Goal: Navigation & Orientation: Find specific page/section

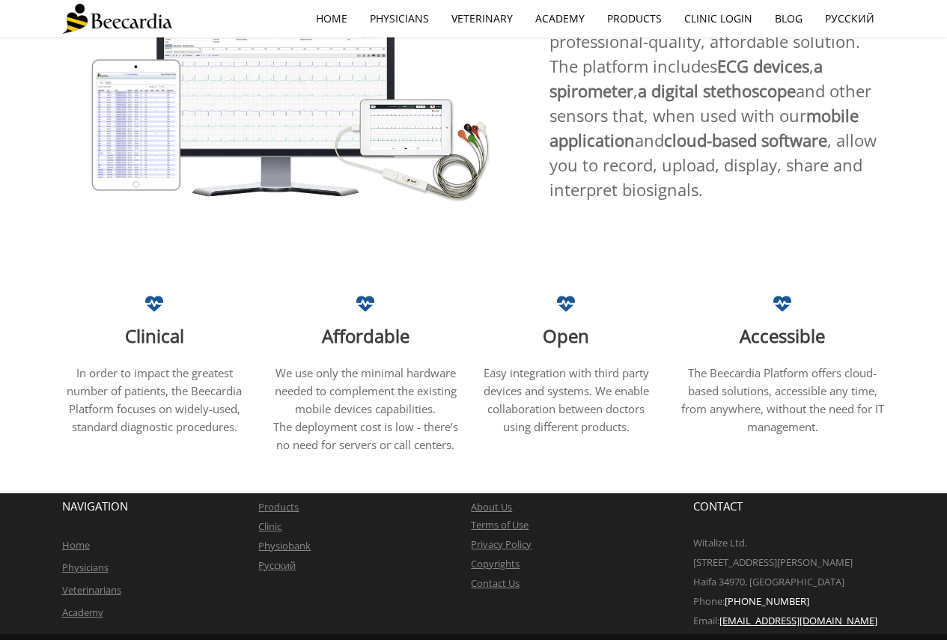
scroll to position [831, 0]
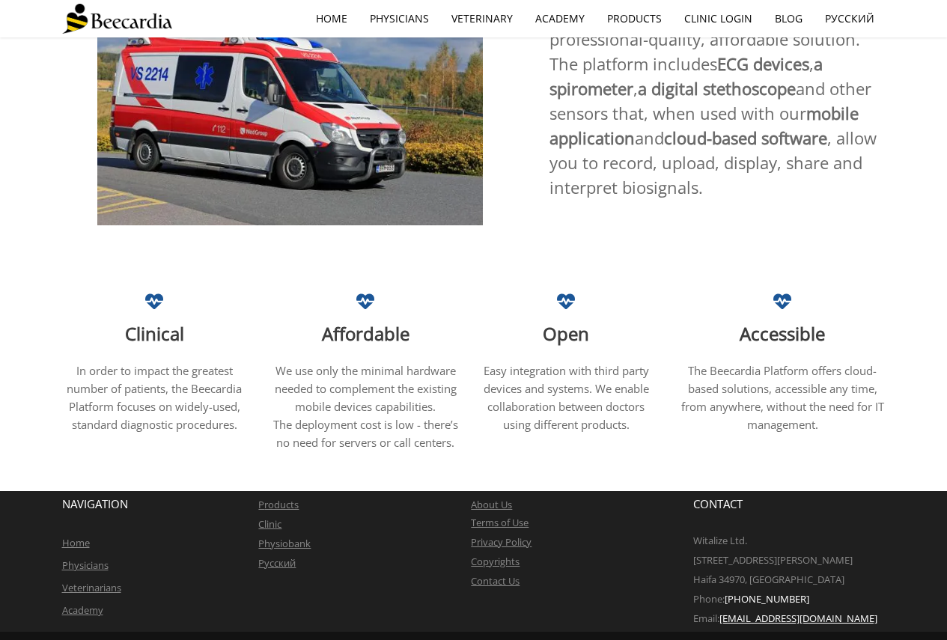
click at [107, 581] on link "Veterinarians" at bounding box center [91, 587] width 59 height 13
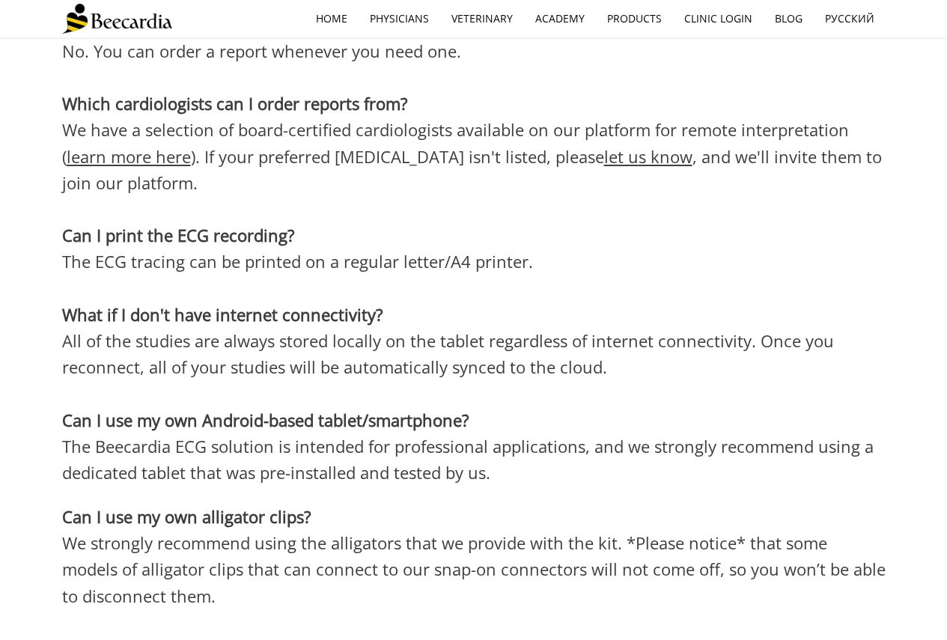
scroll to position [4116, 0]
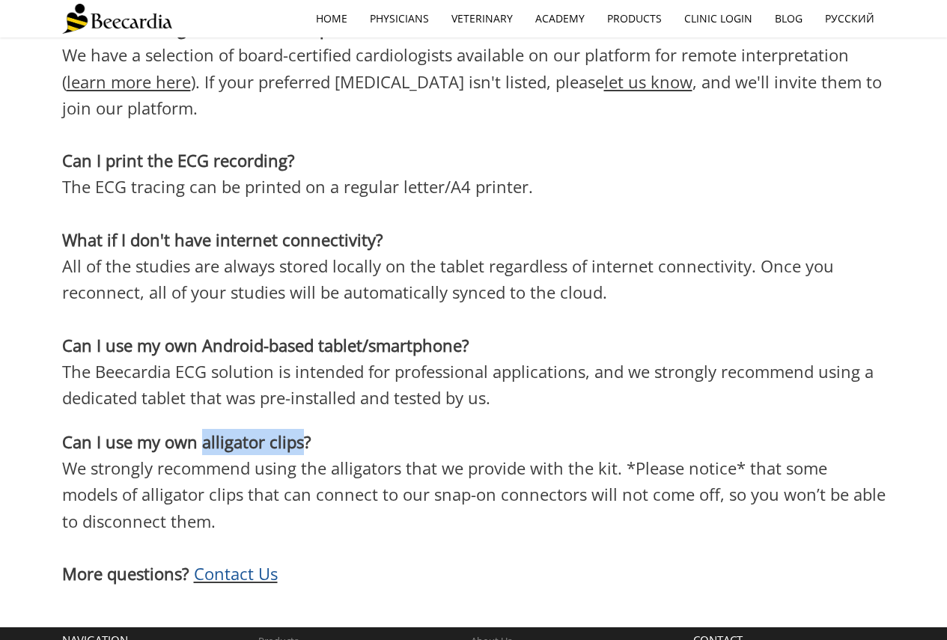
drag, startPoint x: 203, startPoint y: 370, endPoint x: 299, endPoint y: 369, distance: 95.8
click at [299, 430] on span "Can I use my own alligator clips?" at bounding box center [186, 441] width 249 height 22
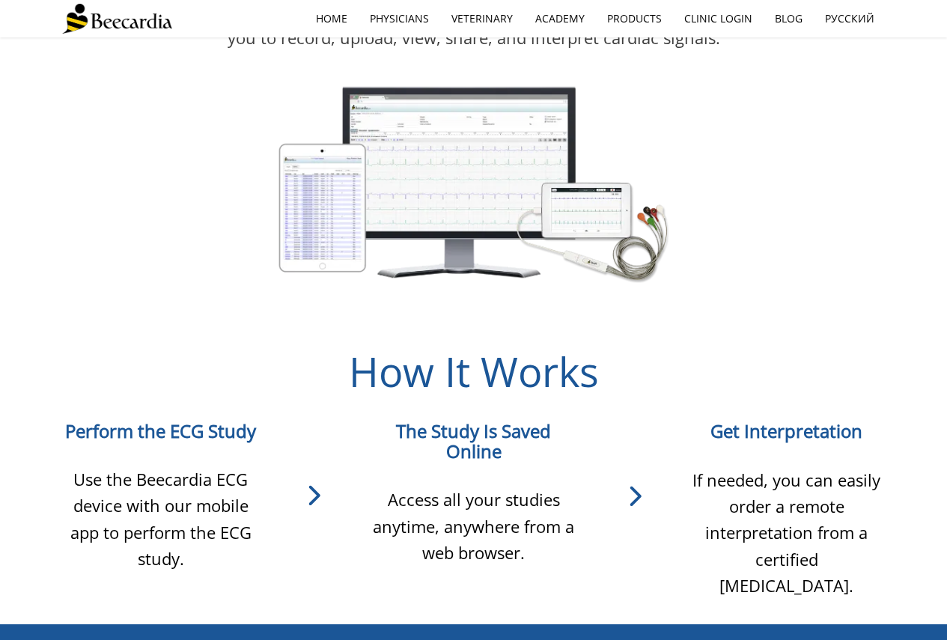
scroll to position [978, 0]
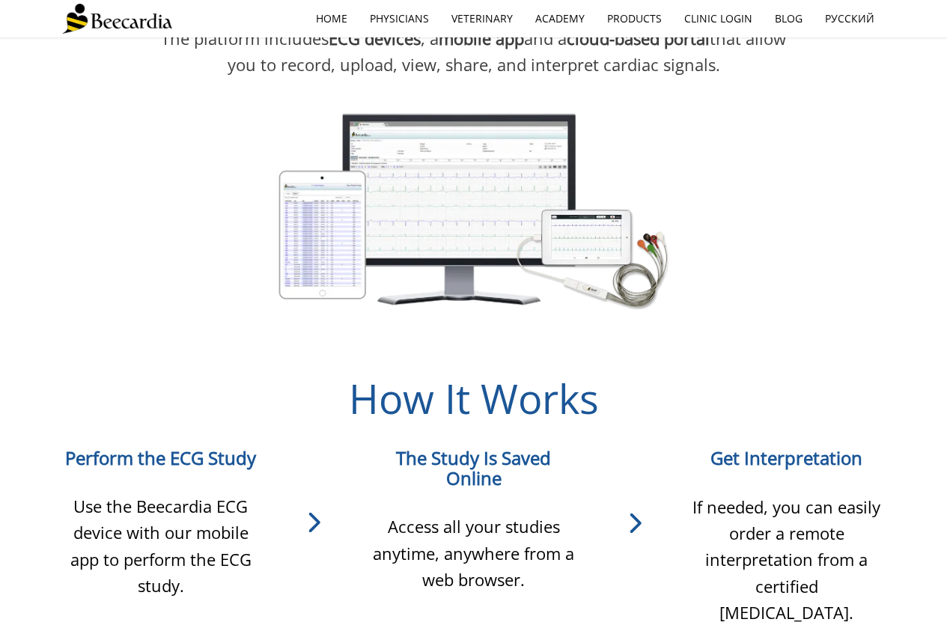
click at [634, 505] on icon at bounding box center [634, 523] width 107 height 45
click at [644, 510] on icon at bounding box center [634, 523] width 107 height 45
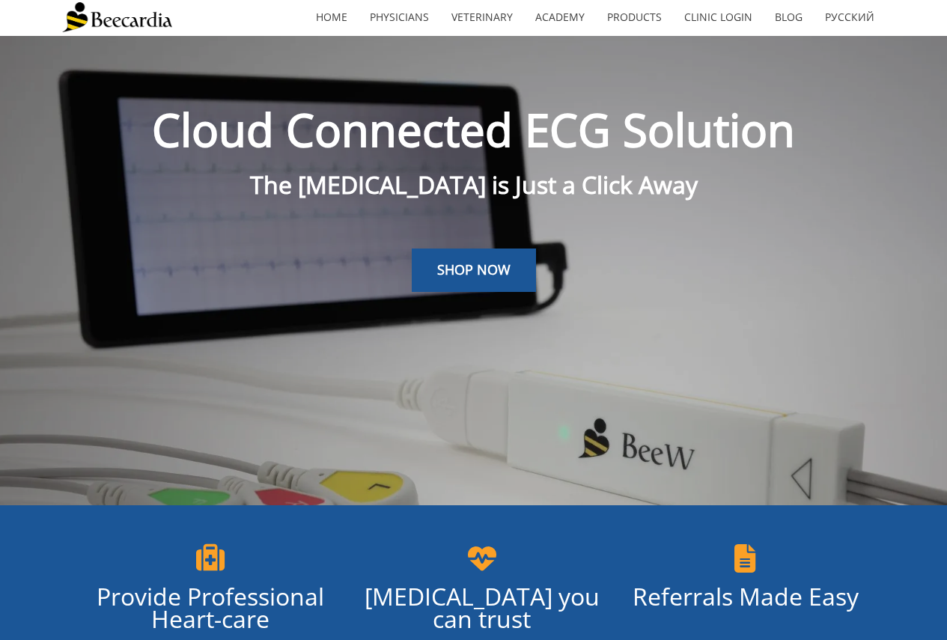
scroll to position [0, 0]
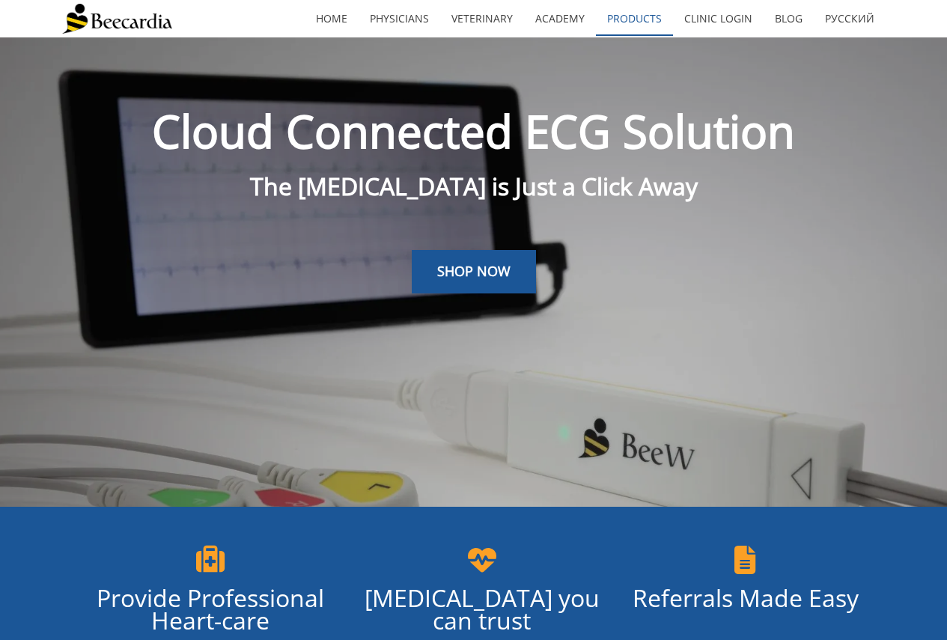
click at [629, 17] on link "Products" at bounding box center [634, 18] width 77 height 34
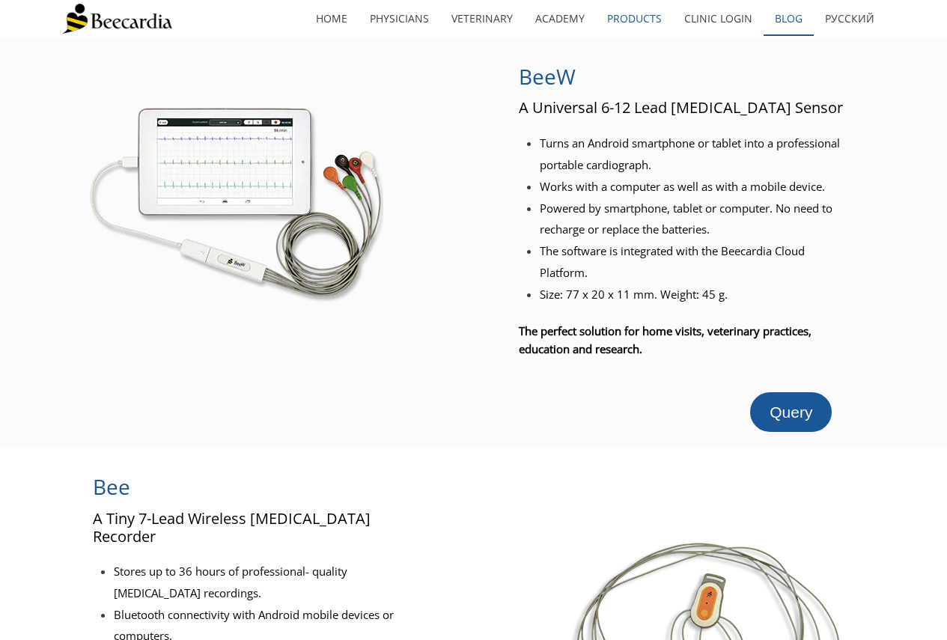
click at [791, 18] on link "Blog" at bounding box center [788, 18] width 50 height 34
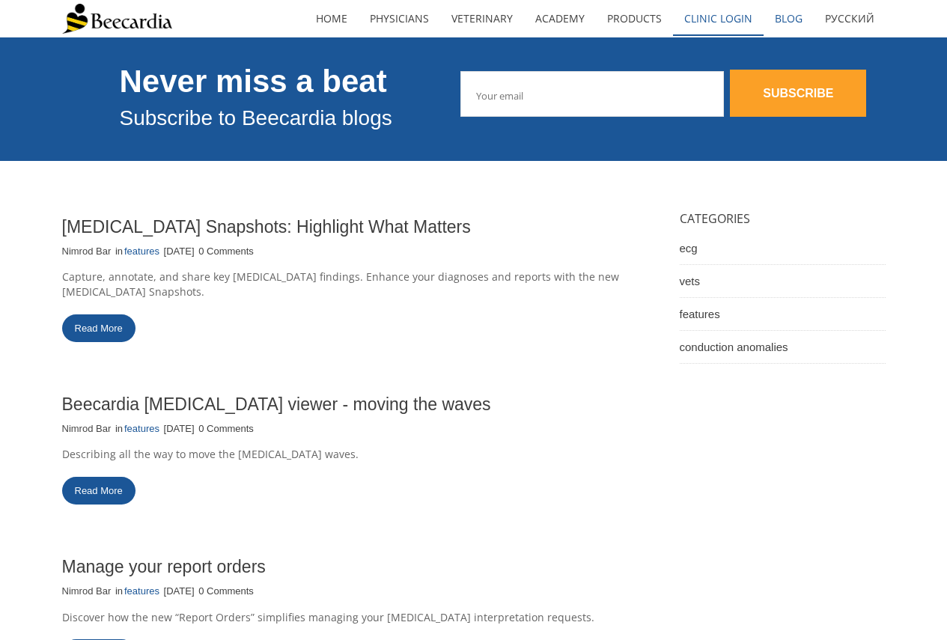
click at [720, 18] on link "Clinic Login" at bounding box center [718, 18] width 91 height 34
